Goal: Task Accomplishment & Management: Manage account settings

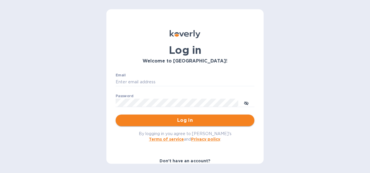
type input "[EMAIL_ADDRESS][DOMAIN_NAME]"
click at [189, 119] on span "Log in" at bounding box center [185, 120] width 130 height 7
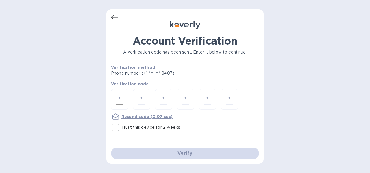
click at [126, 102] on div at bounding box center [119, 99] width 17 height 21
type input "9"
type input "1"
type input "2"
type input "6"
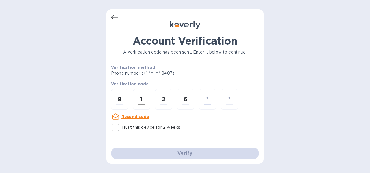
type input "8"
type input "6"
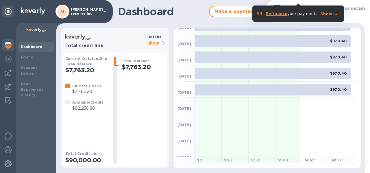
scroll to position [98, 0]
